Goal: Find specific page/section: Find specific page/section

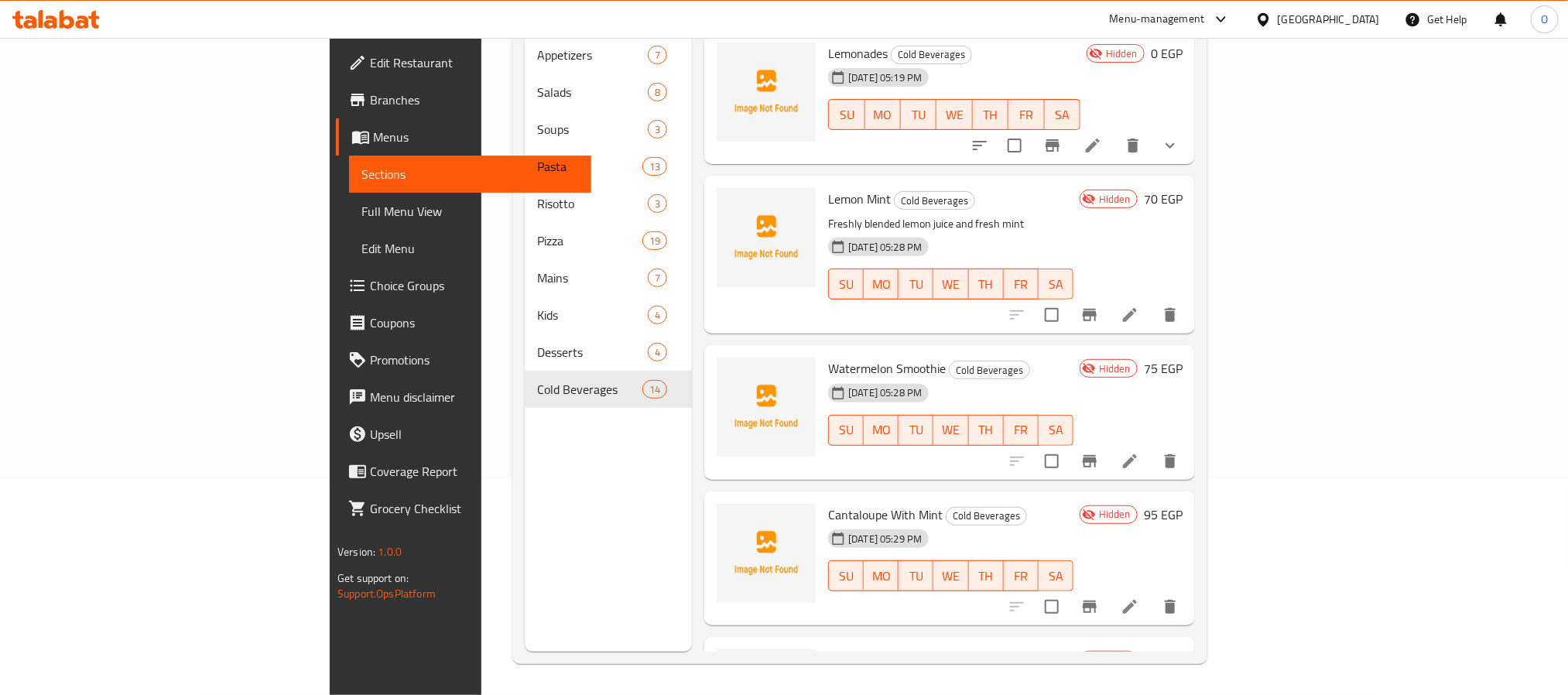
scroll to position [1453, 0]
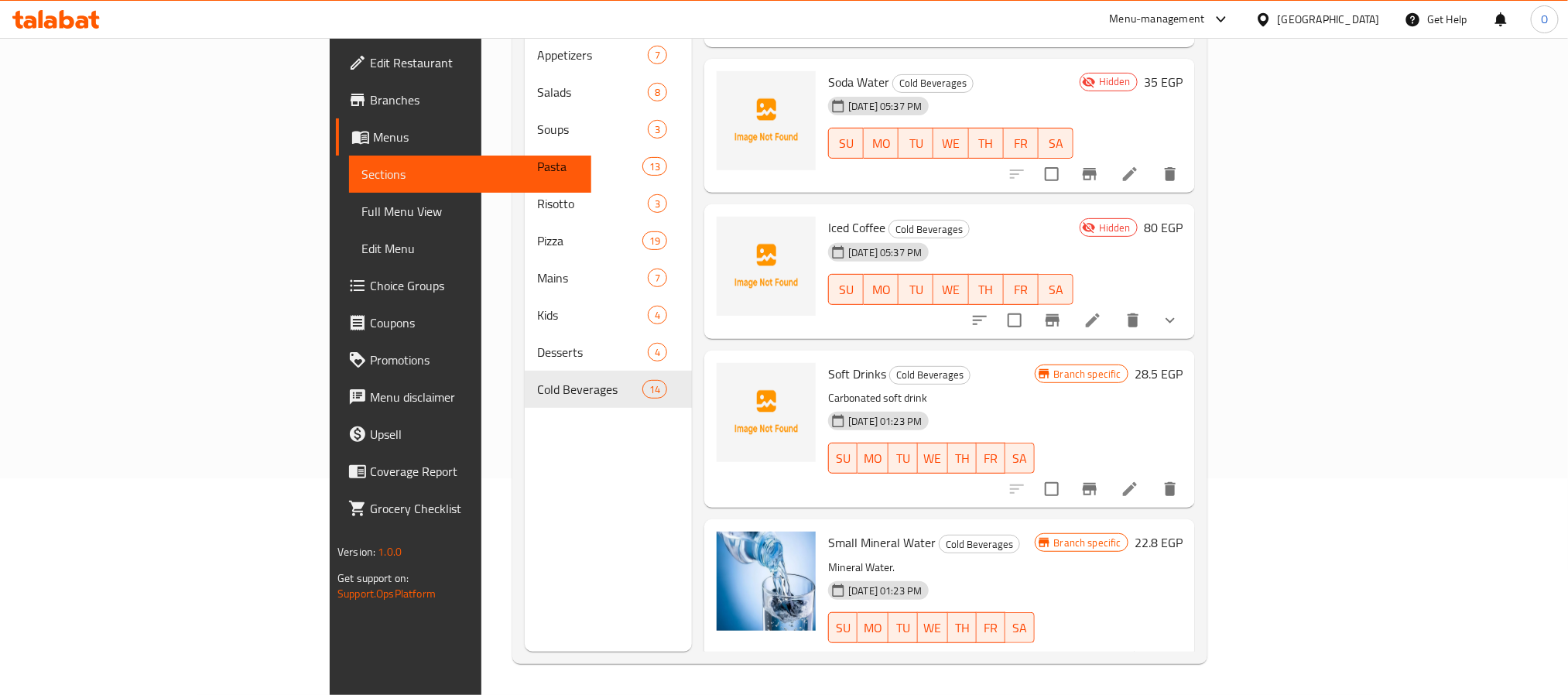
click at [1205, 21] on div "Menu-management" at bounding box center [1158, 19] width 95 height 19
click at [1168, 132] on div "Incentive Orchestrator" at bounding box center [1141, 140] width 106 height 17
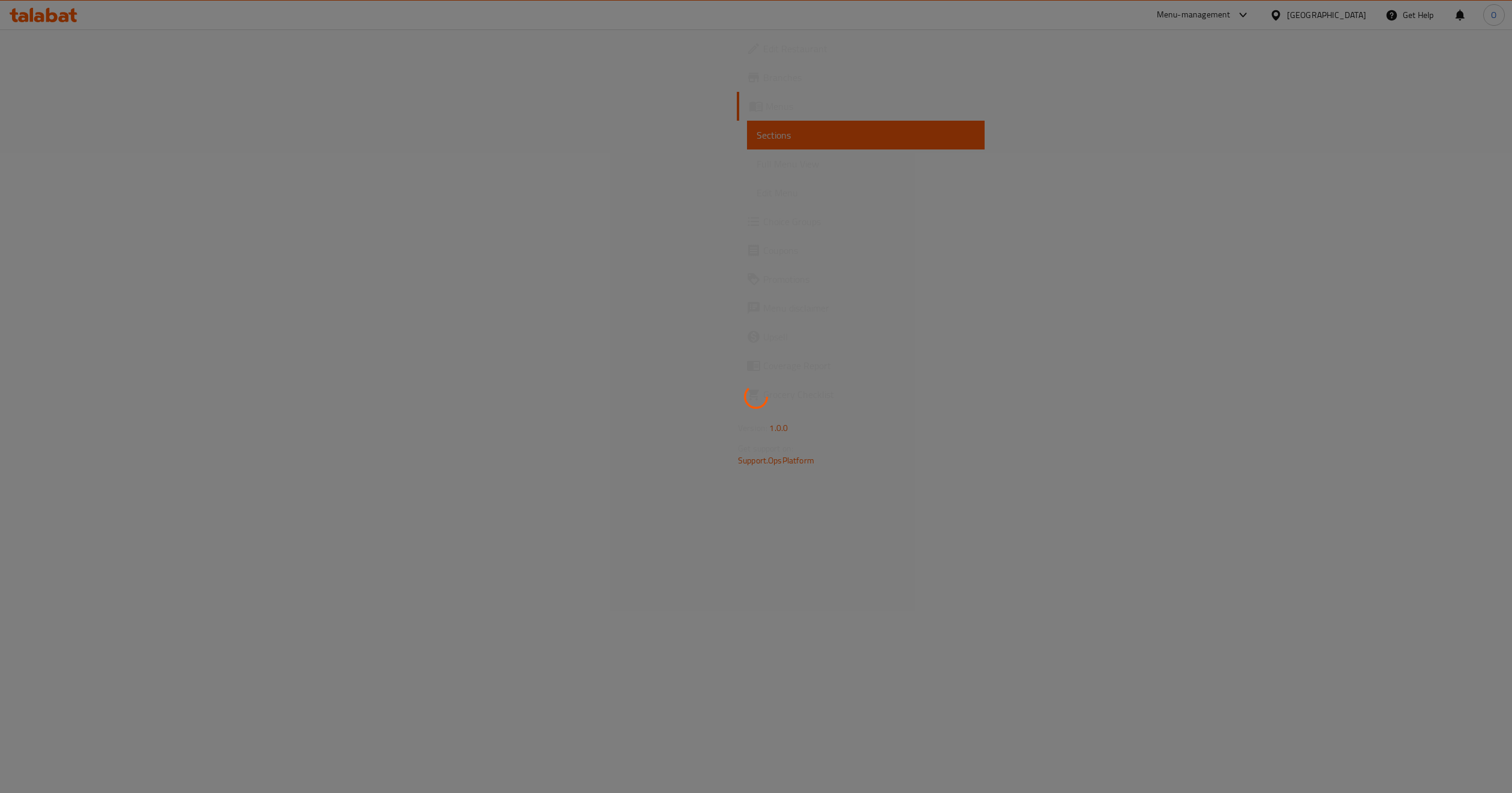
click at [535, 311] on div at bounding box center [756, 397] width 1512 height 793
